Goal: Task Accomplishment & Management: Manage account settings

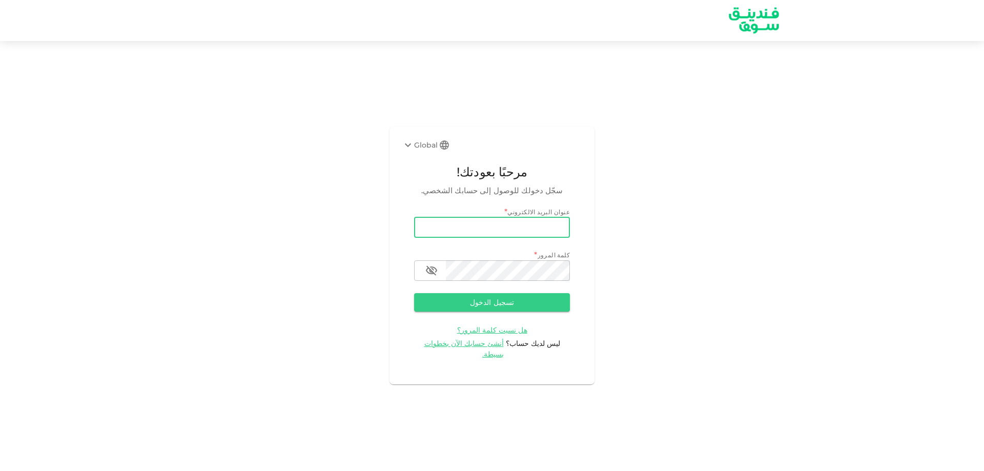
click at [453, 233] on input "email" at bounding box center [492, 227] width 156 height 21
type input "[EMAIL_ADDRESS][DOMAIN_NAME]"
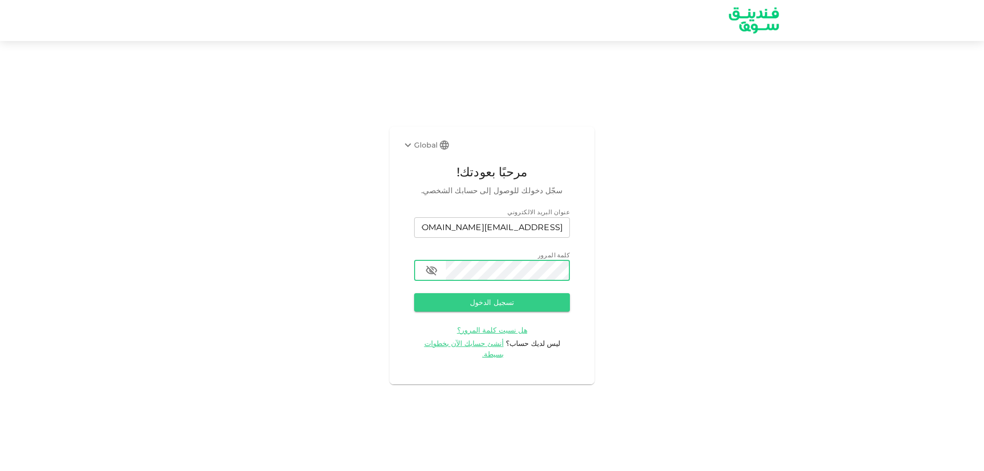
click at [414, 293] on button "تسجيل الدخول" at bounding box center [492, 302] width 156 height 18
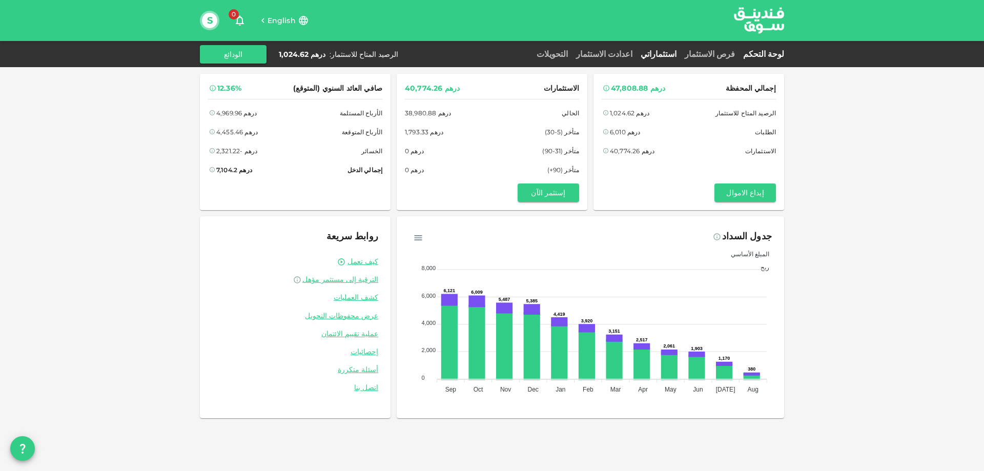
click at [681, 53] on link "استثماراتي" at bounding box center [659, 54] width 44 height 10
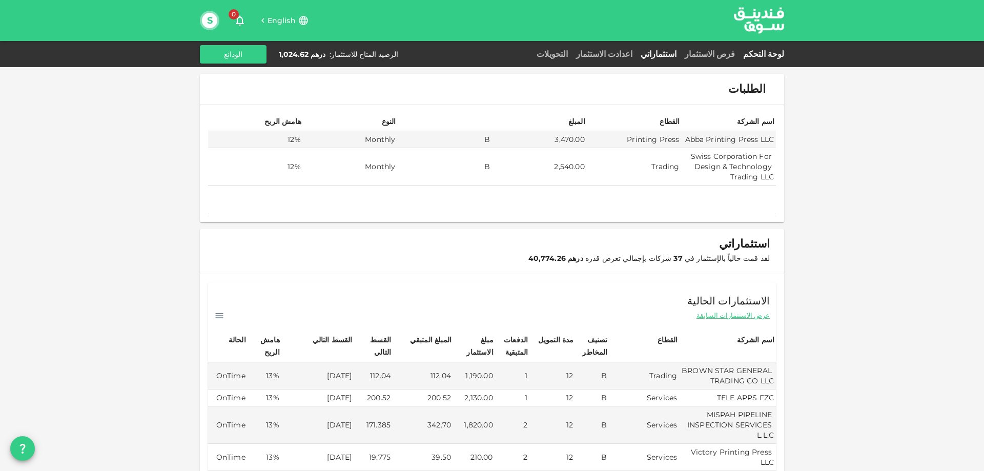
click at [762, 54] on link "لوحة التحكم" at bounding box center [761, 54] width 45 height 10
